Goal: Navigation & Orientation: Find specific page/section

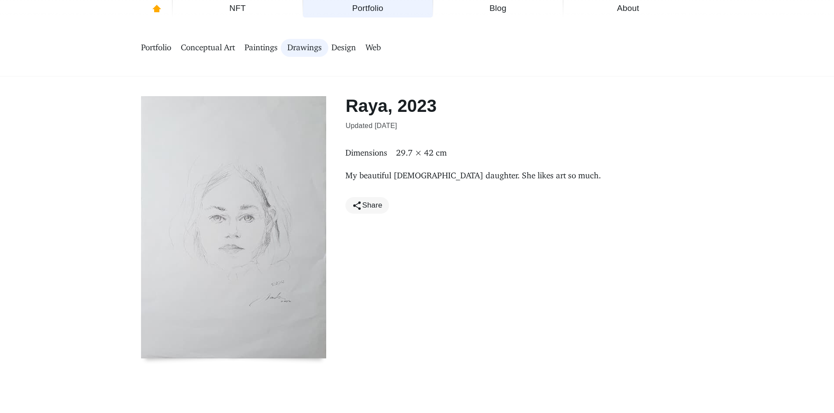
drag, startPoint x: 373, startPoint y: 54, endPoint x: 412, endPoint y: 47, distance: 39.9
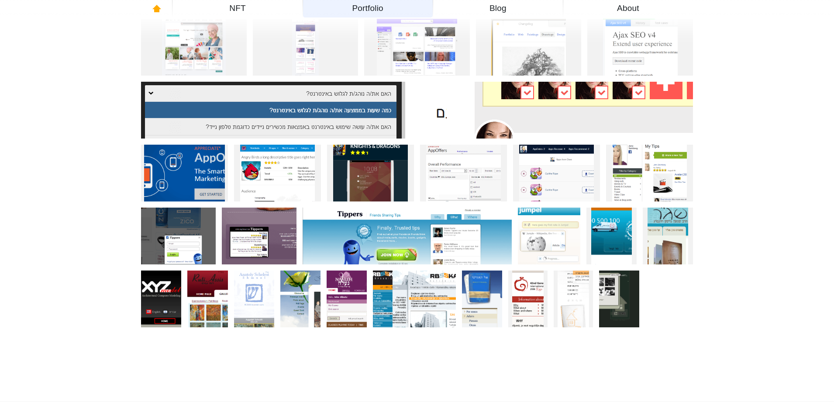
scroll to position [175, 0]
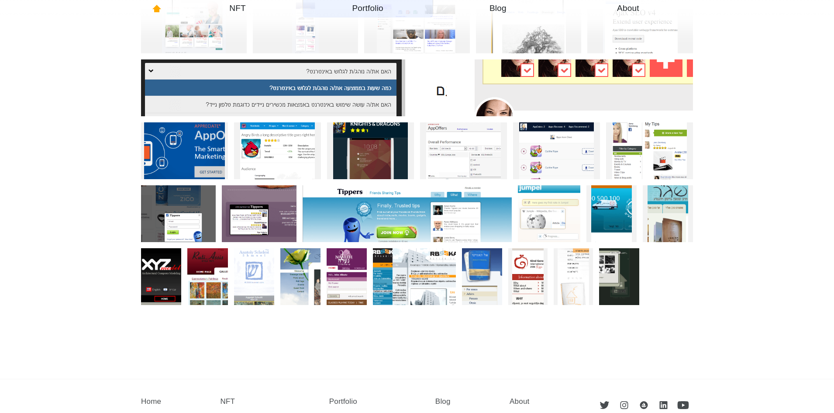
click at [624, 265] on img at bounding box center [619, 276] width 40 height 57
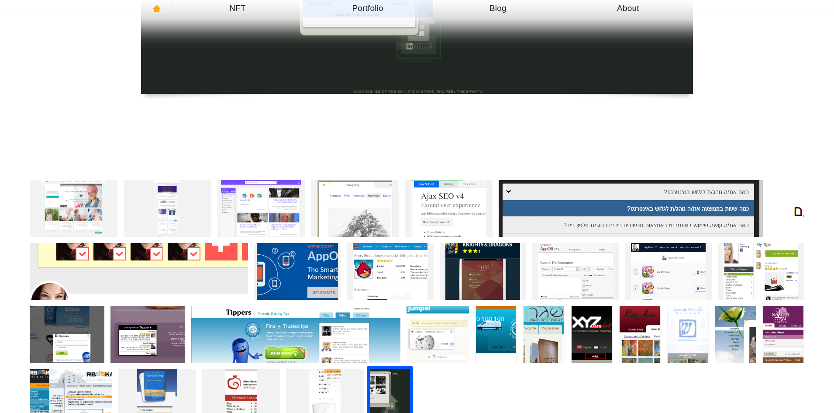
scroll to position [410, 0]
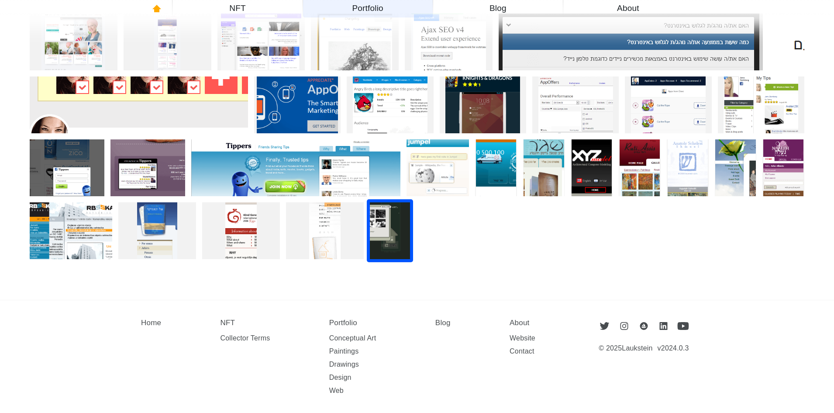
click at [177, 224] on img at bounding box center [157, 230] width 40 height 57
